Goal: Transaction & Acquisition: Purchase product/service

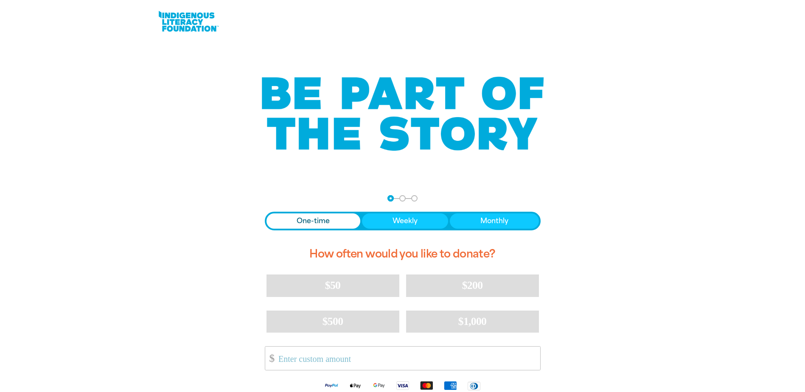
click at [311, 219] on span "One-time" at bounding box center [312, 221] width 33 height 10
click at [292, 345] on div "$50 $200 $500 $1,000 Other Amount $" at bounding box center [403, 323] width 276 height 99
click at [287, 350] on input "Other Amount" at bounding box center [405, 358] width 267 height 23
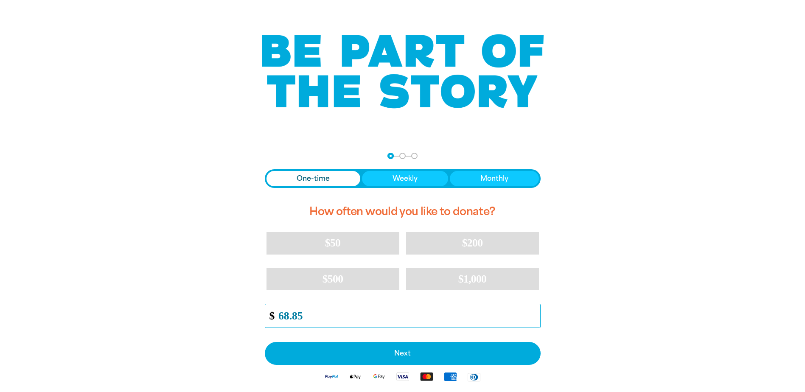
scroll to position [127, 0]
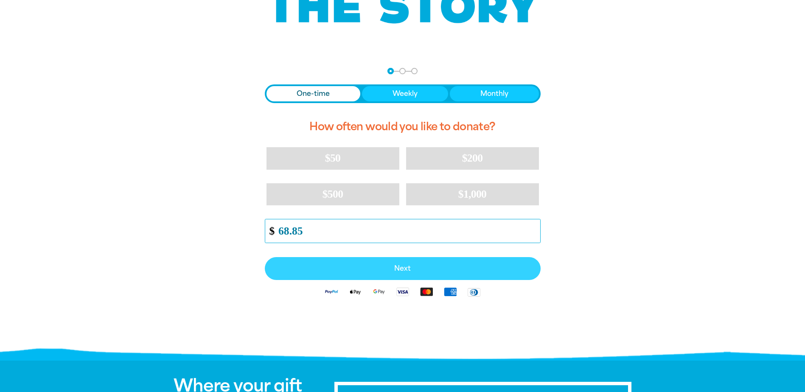
type input "68.85"
click at [387, 273] on button "Next" at bounding box center [403, 268] width 276 height 23
select select "AU"
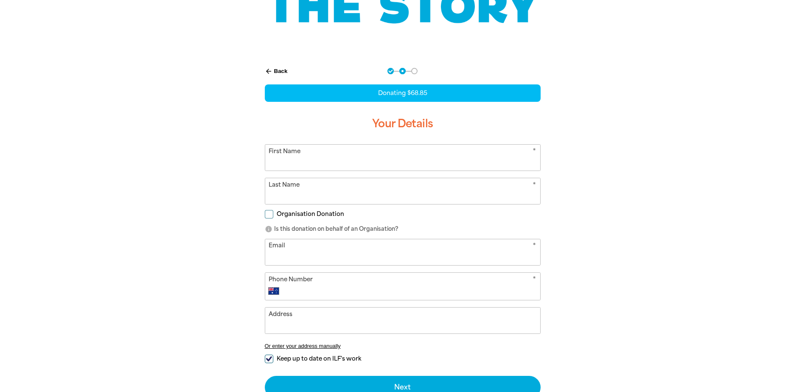
click at [285, 152] on input "First Name" at bounding box center [402, 158] width 275 height 26
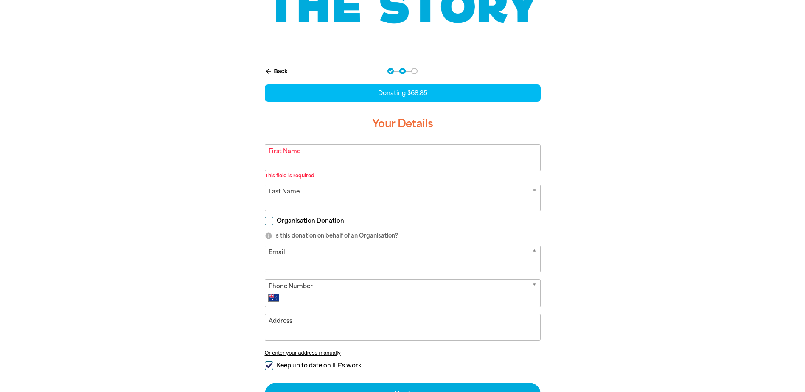
click at [637, 169] on div "arrow_back Back Step 1 Step 2 Step 3 Donating $68.85 Your Details * First Name …" at bounding box center [402, 257] width 509 height 401
click at [271, 219] on input "Organisation Donation" at bounding box center [269, 221] width 8 height 8
checkbox input "true"
select select "AU"
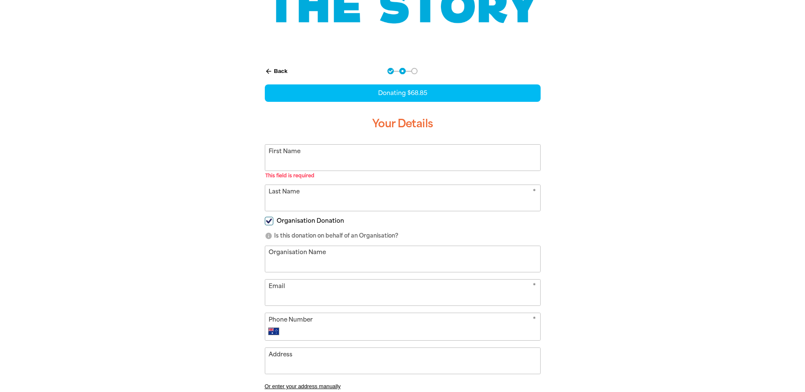
click at [288, 163] on input "First Name" at bounding box center [402, 158] width 275 height 26
type input "[PERSON_NAME]"
type input "[GEOGRAPHIC_DATA]"
type input "[EMAIL_ADDRESS][DOMAIN_NAME]"
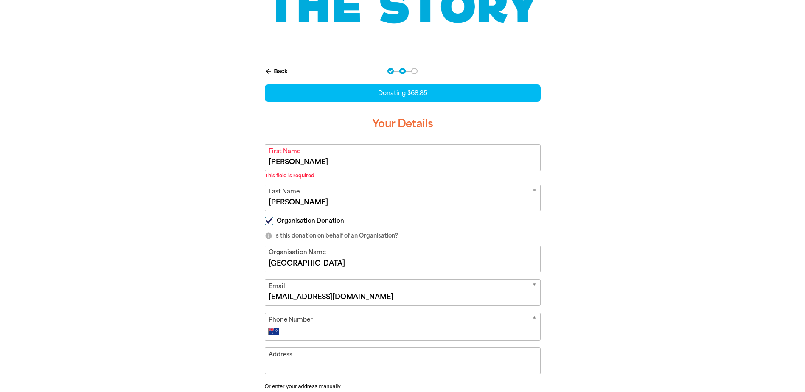
type input "[PHONE_NUMBER]"
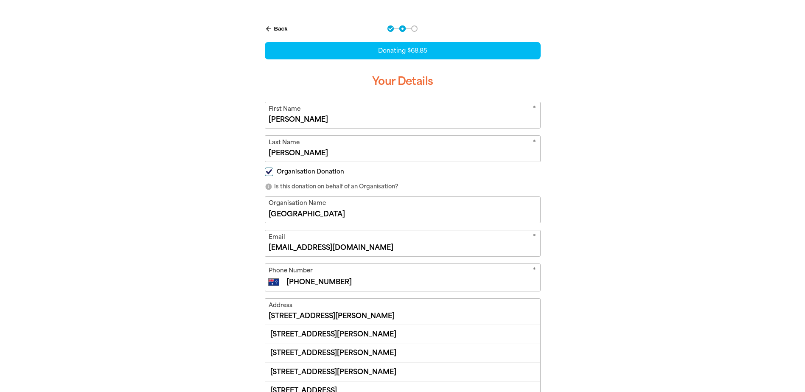
scroll to position [212, 0]
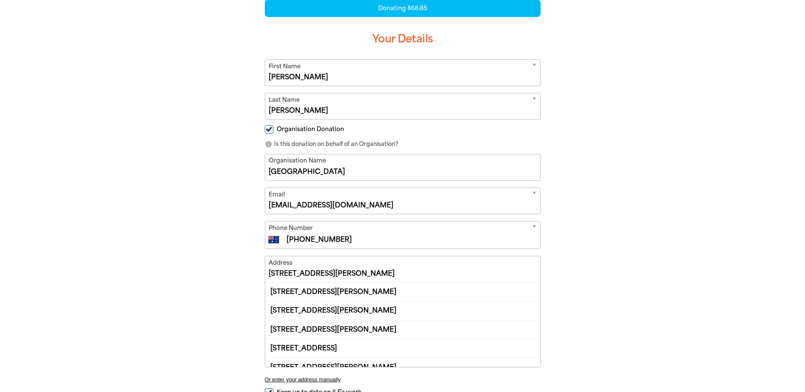
click at [356, 277] on input "[STREET_ADDRESS][PERSON_NAME]" at bounding box center [402, 269] width 275 height 26
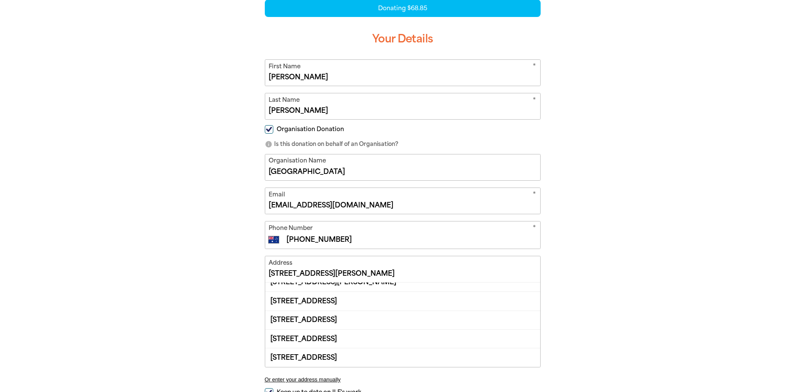
scroll to position [0, 0]
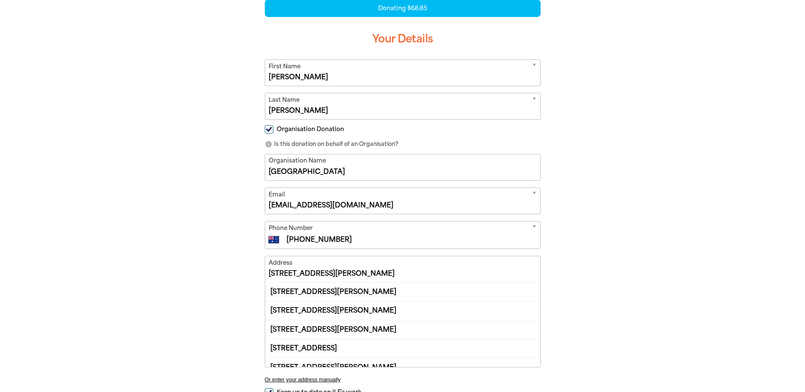
drag, startPoint x: 341, startPoint y: 274, endPoint x: 297, endPoint y: 270, distance: 43.8
click at [297, 270] on input "[STREET_ADDRESS][PERSON_NAME]" at bounding box center [402, 269] width 275 height 26
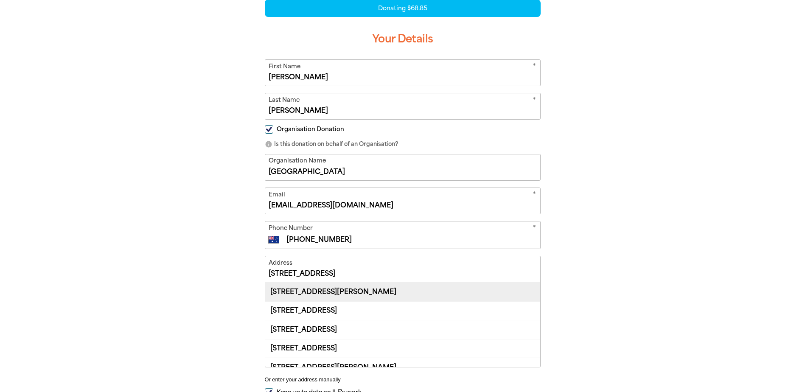
click at [349, 297] on div "[STREET_ADDRESS][PERSON_NAME]" at bounding box center [402, 291] width 275 height 18
type input "[STREET_ADDRESS][PERSON_NAME]"
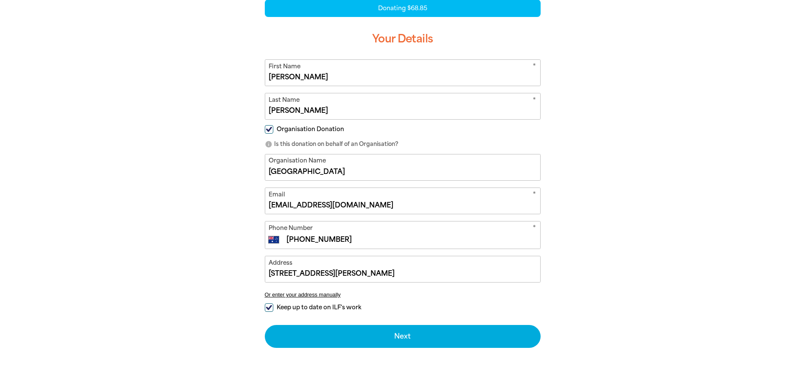
click at [269, 304] on input "Keep up to date on ILF's work" at bounding box center [269, 307] width 8 height 8
checkbox input "false"
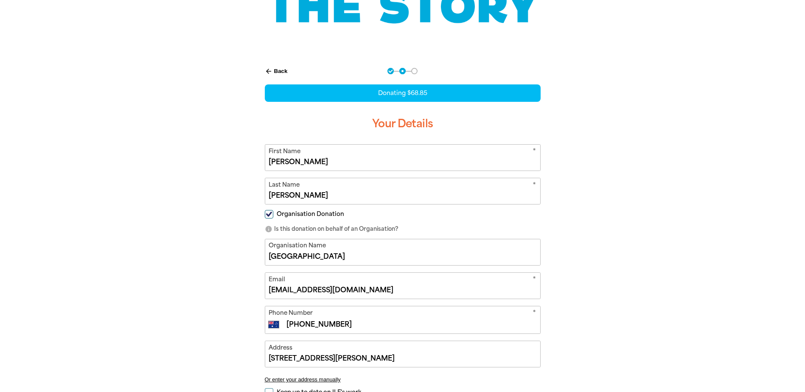
scroll to position [339, 0]
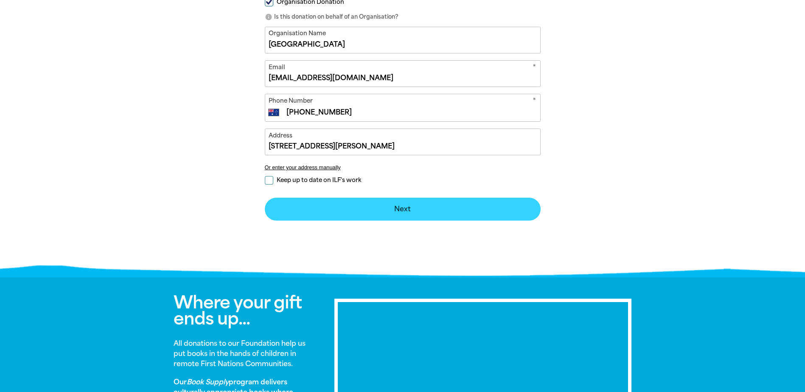
click at [391, 213] on button "Next chevron_right" at bounding box center [403, 209] width 276 height 23
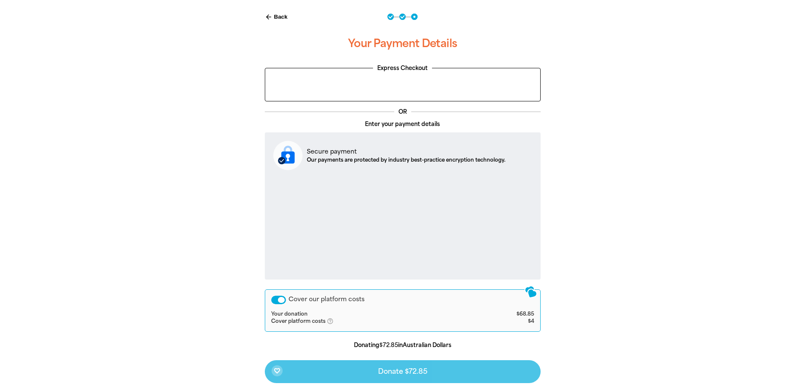
click at [279, 299] on div "Cover our platform costs" at bounding box center [278, 300] width 15 height 8
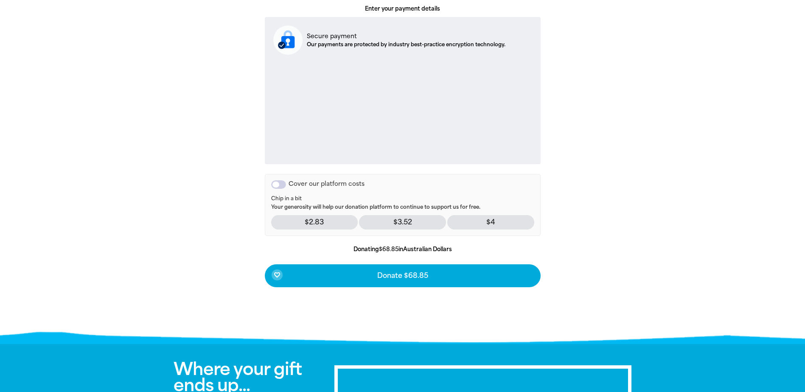
scroll to position [382, 0]
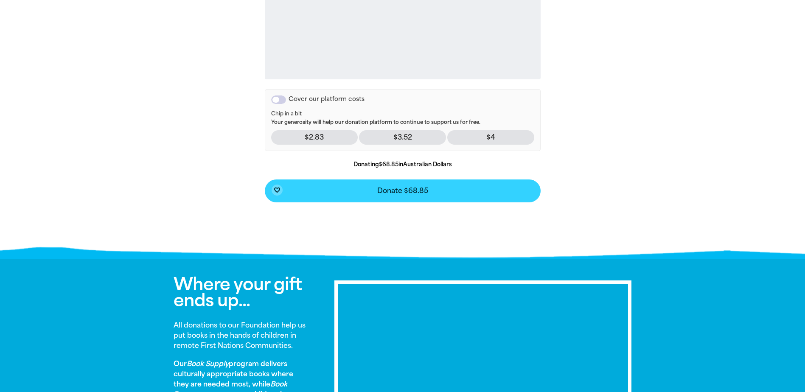
click at [408, 194] on span "Donate $68.85" at bounding box center [402, 190] width 51 height 7
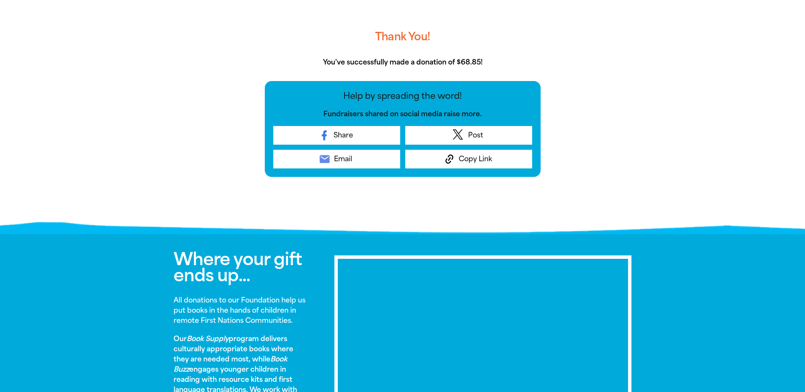
scroll to position [151, 0]
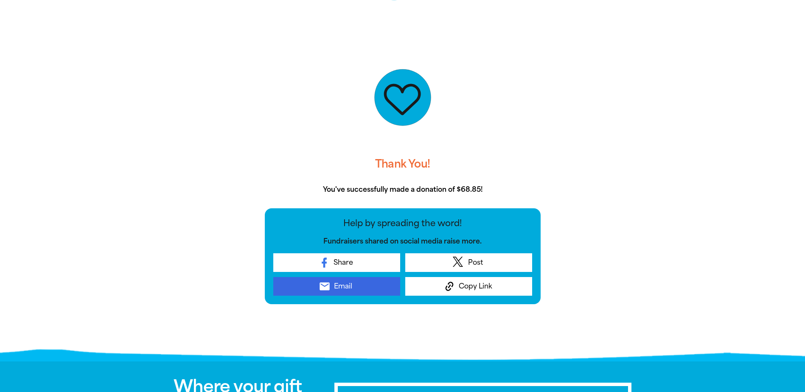
click at [360, 287] on link "email Email" at bounding box center [336, 286] width 127 height 19
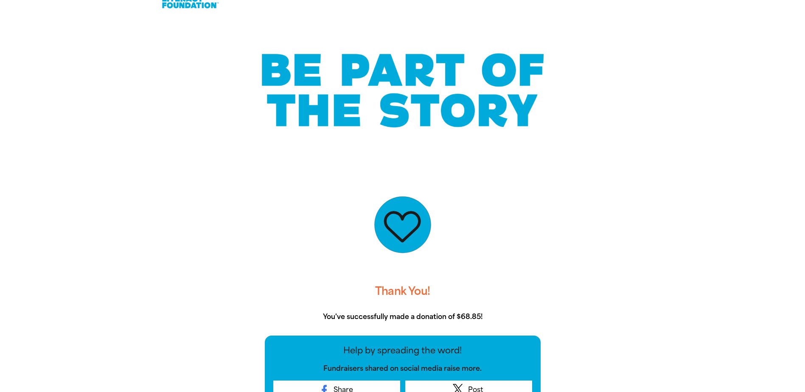
scroll to position [66, 0]
